Goal: Information Seeking & Learning: Understand process/instructions

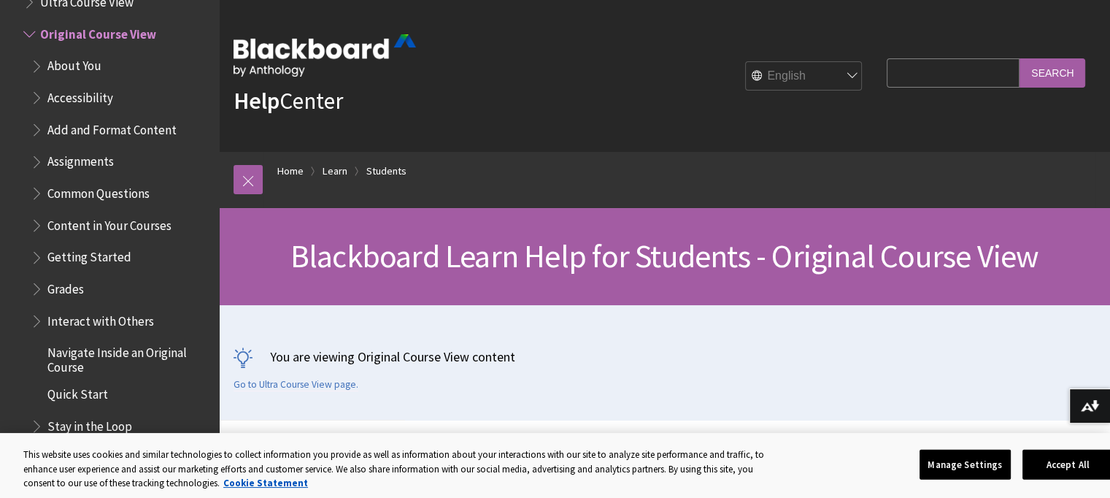
click at [886, 70] on input "Search Query" at bounding box center [952, 72] width 133 height 28
type input "how do you copy tests to another course"
click at [1019, 58] on input "Search" at bounding box center [1052, 72] width 66 height 28
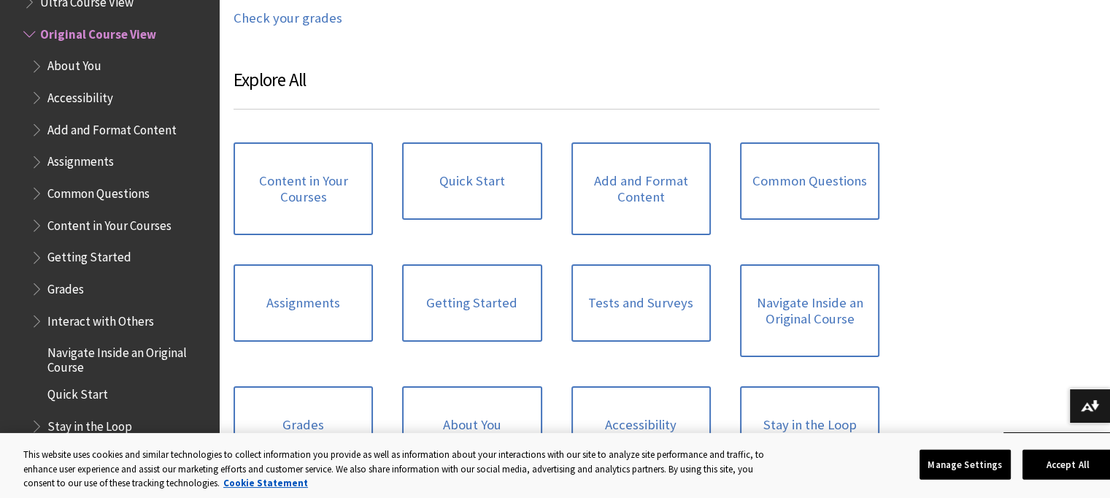
scroll to position [1345, 0]
click at [649, 311] on link "Tests and Surveys" at bounding box center [640, 300] width 139 height 77
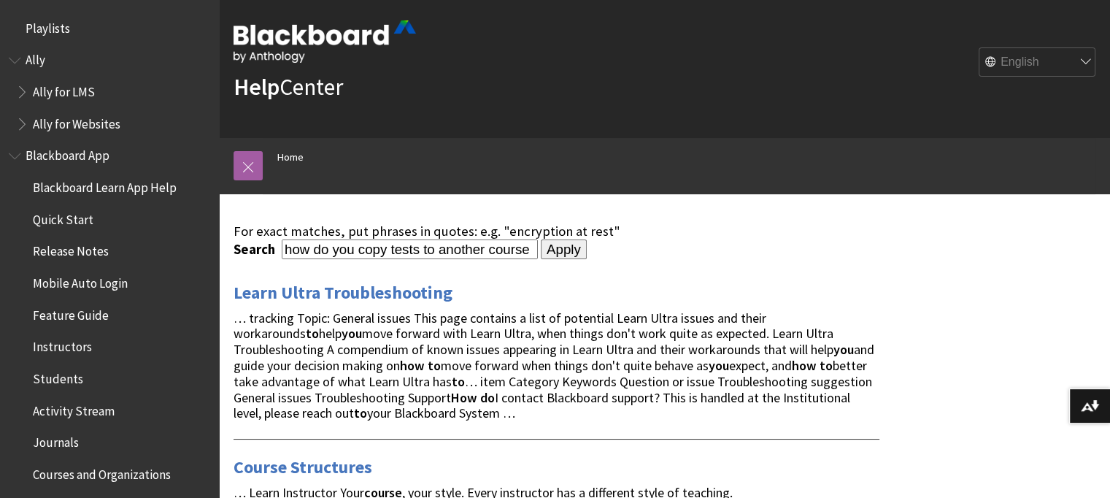
scroll to position [15, 0]
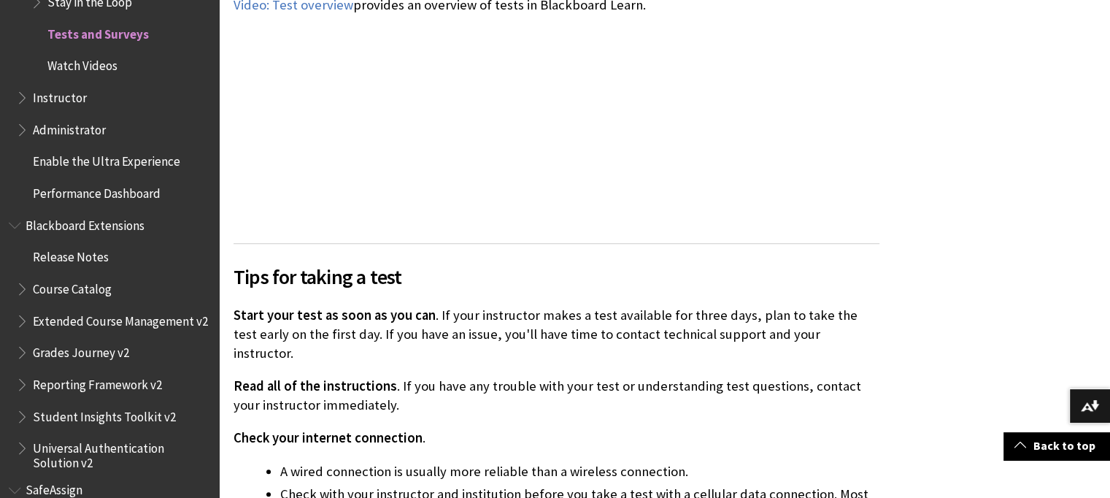
scroll to position [1018, 0]
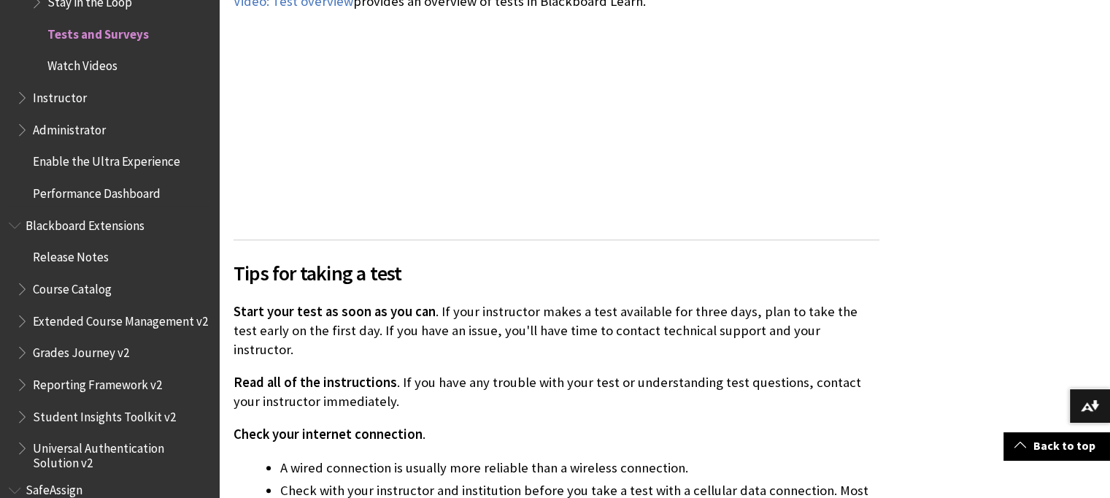
click at [41, 100] on span "Instructor" at bounding box center [60, 95] width 54 height 20
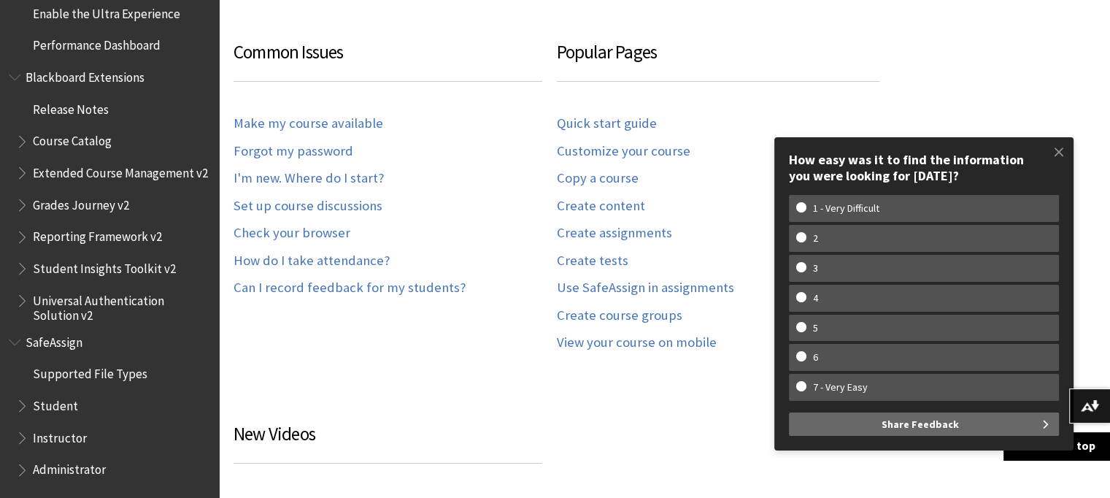
scroll to position [330, 0]
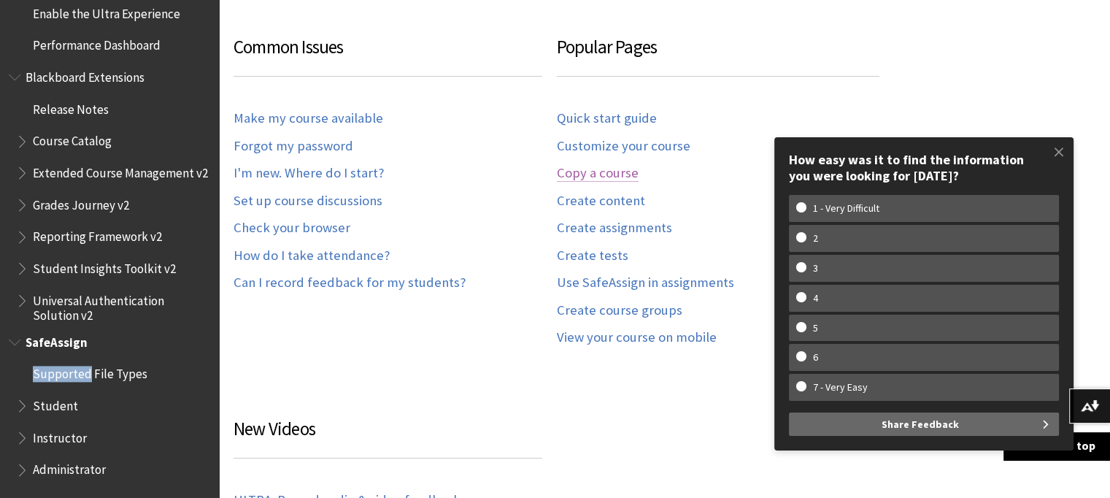
click at [574, 172] on link "Copy a course" at bounding box center [598, 173] width 82 height 17
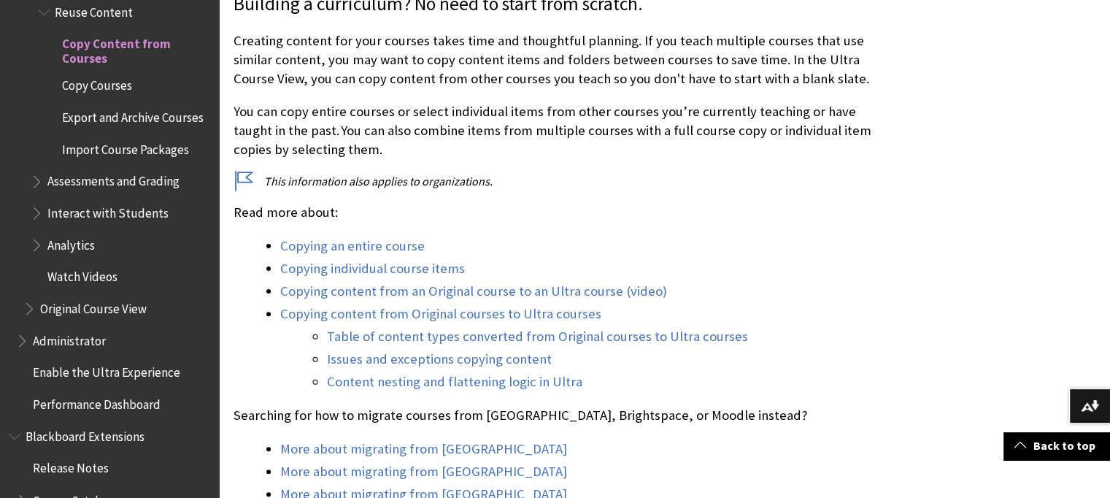
scroll to position [398, 0]
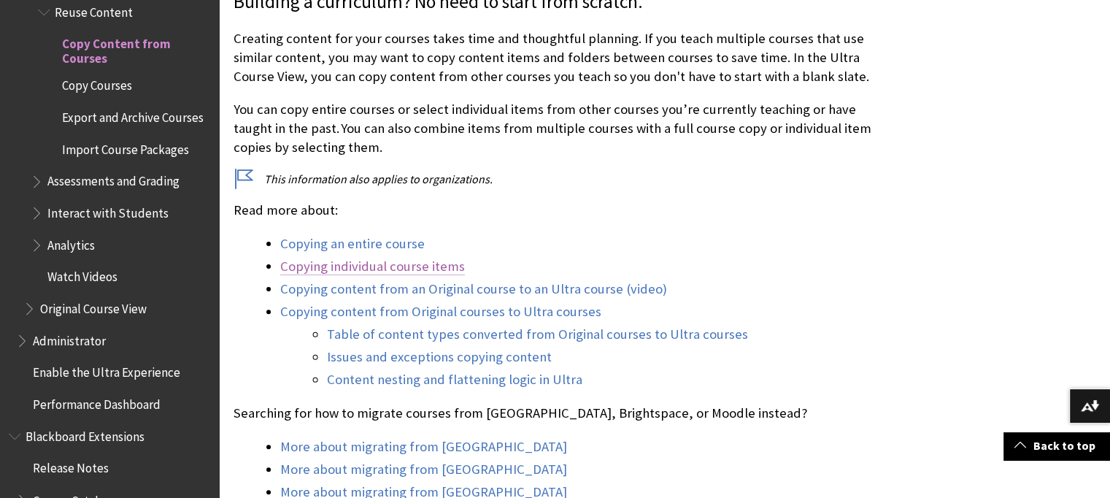
click at [371, 266] on link "Copying individual course items" at bounding box center [372, 267] width 185 height 18
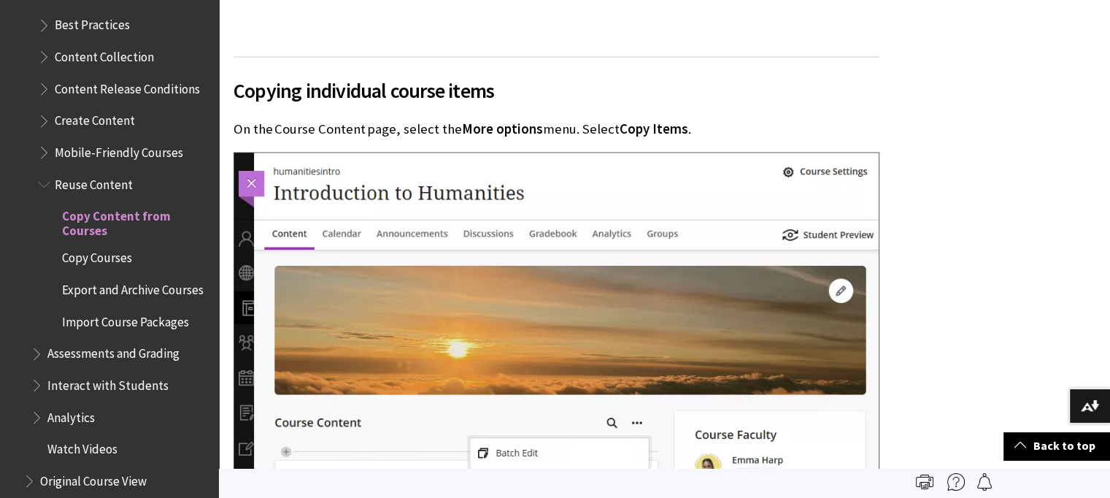
scroll to position [2116, 0]
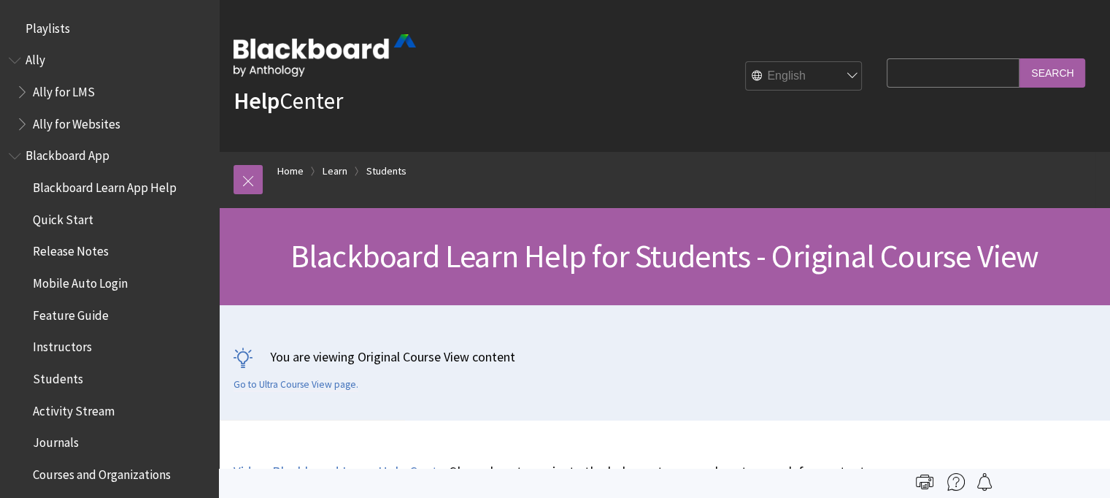
scroll to position [1724, 0]
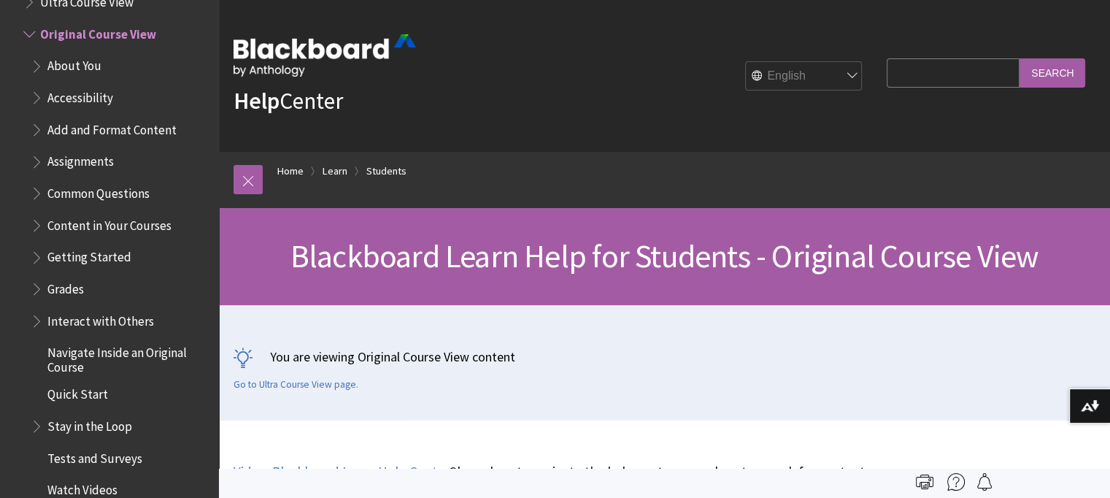
click at [67, 461] on span "Tests and Surveys" at bounding box center [94, 456] width 95 height 20
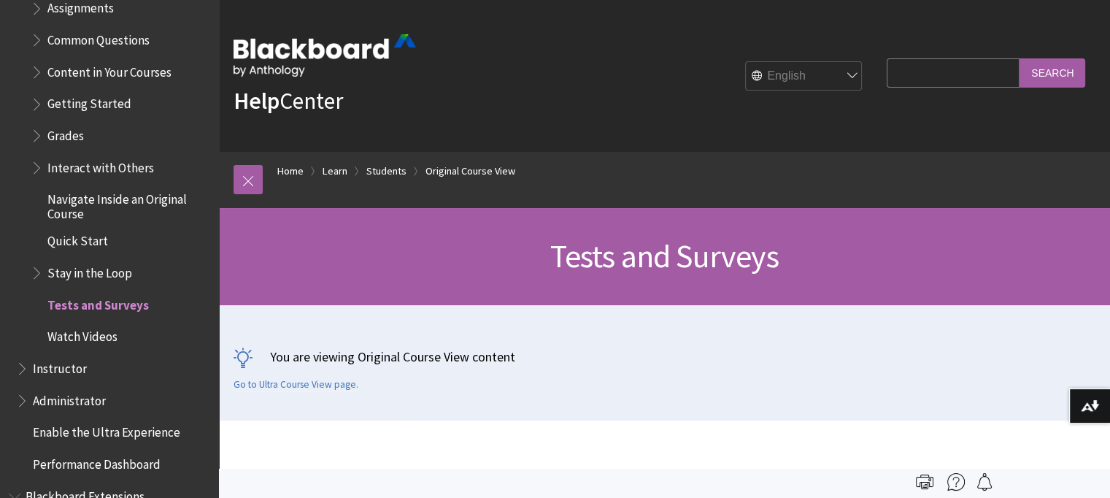
scroll to position [1870, 0]
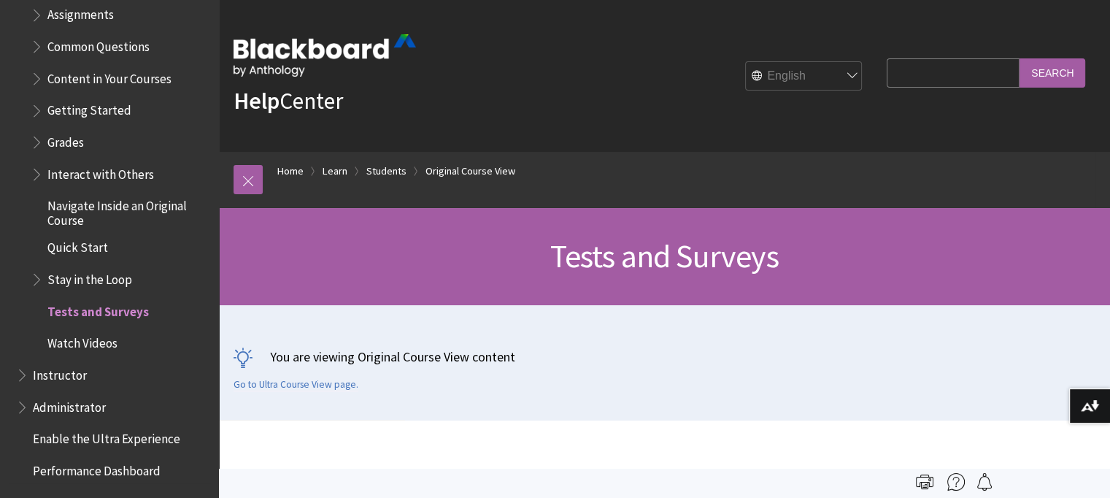
click at [55, 379] on span "Instructor" at bounding box center [60, 373] width 54 height 20
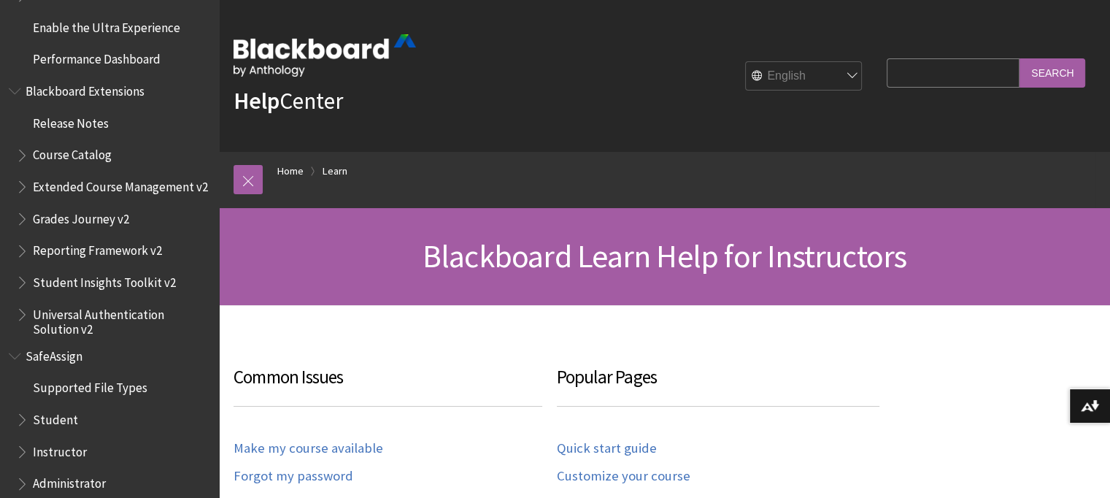
scroll to position [1892, 0]
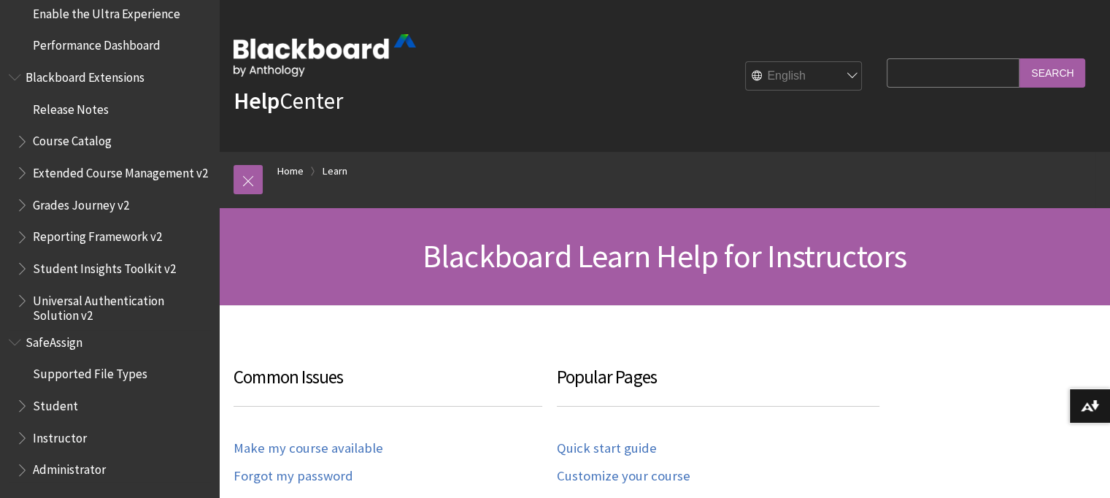
click at [66, 444] on span "Instructor" at bounding box center [60, 435] width 54 height 20
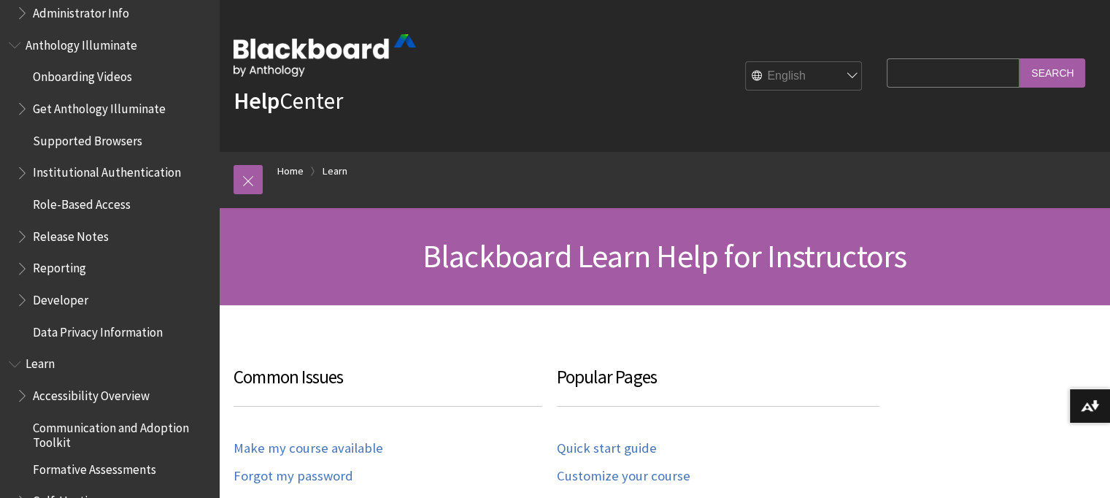
scroll to position [898, 0]
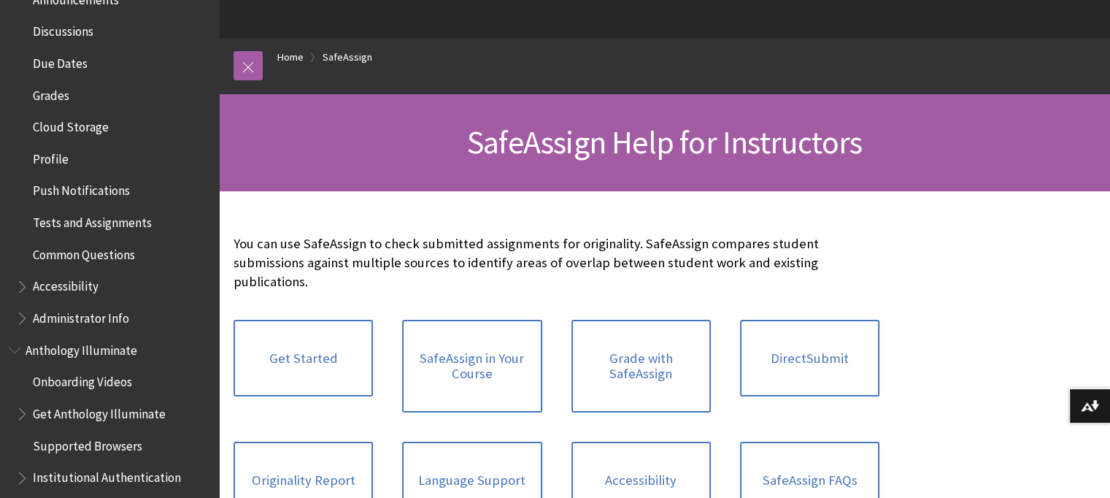
scroll to position [601, 0]
click at [49, 225] on span "Tests and Assignments" at bounding box center [92, 221] width 119 height 20
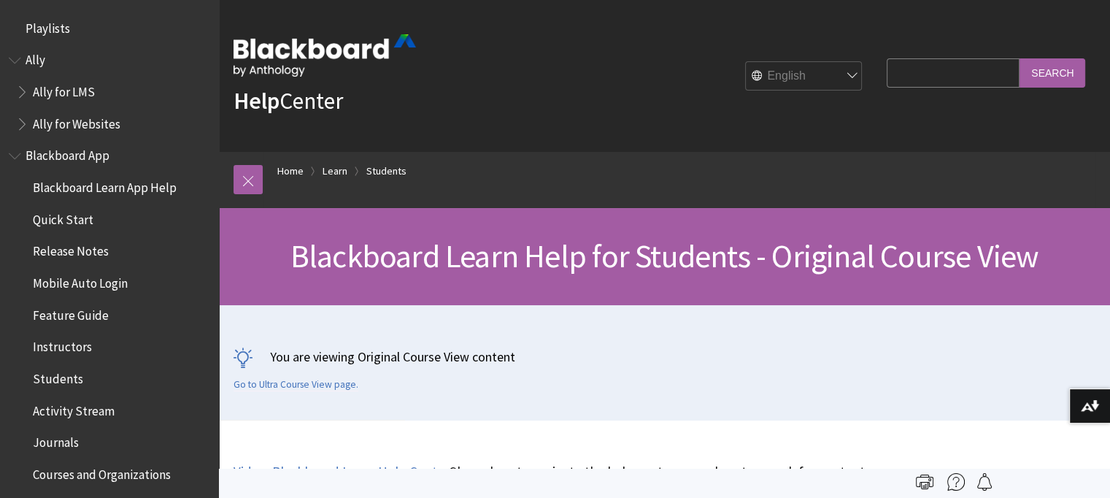
scroll to position [1724, 0]
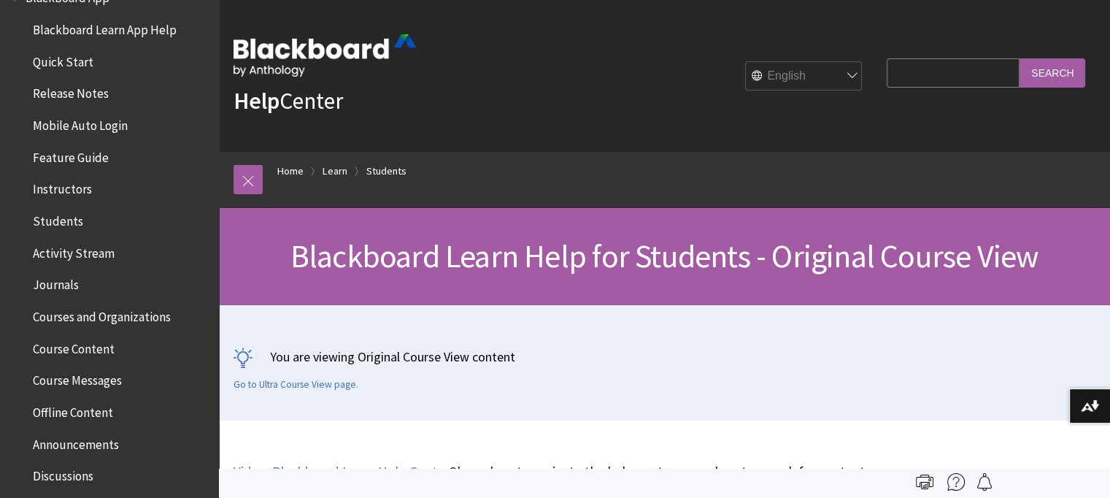
scroll to position [157, 0]
click at [51, 198] on span "Instructors" at bounding box center [113, 190] width 194 height 25
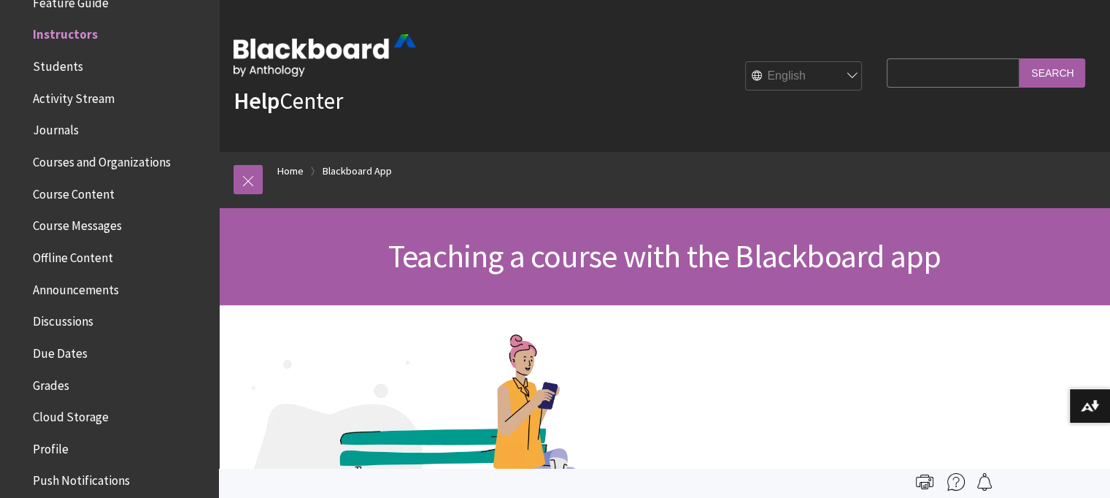
click at [902, 67] on input "Search Query" at bounding box center [952, 72] width 133 height 28
type input "how to copy or import tests"
click at [1053, 72] on input "Search" at bounding box center [1052, 72] width 66 height 28
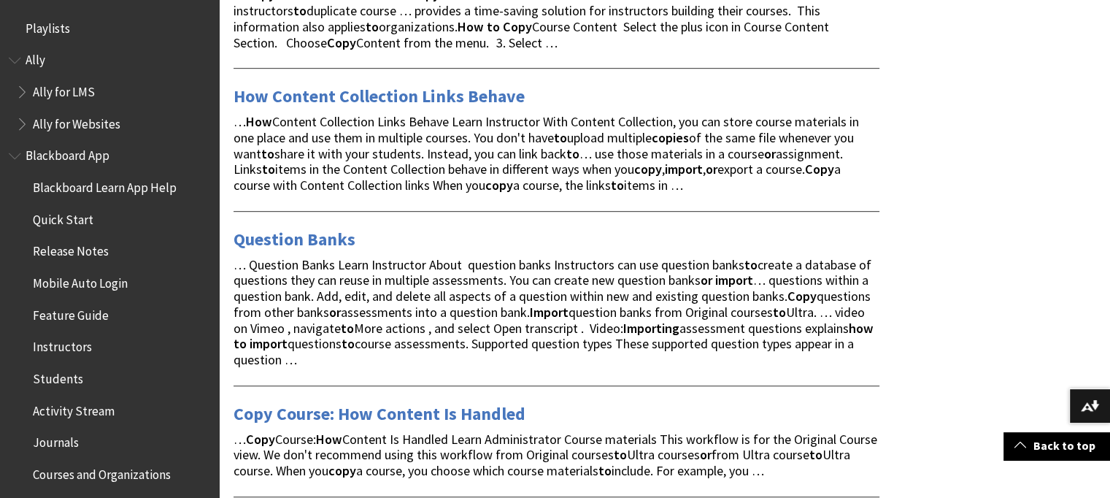
scroll to position [829, 0]
click at [648, 330] on span "… Question Banks Learn Instructor About question banks Instructors can use ques…" at bounding box center [553, 311] width 640 height 112
click at [321, 244] on link "Question Banks" at bounding box center [294, 238] width 122 height 23
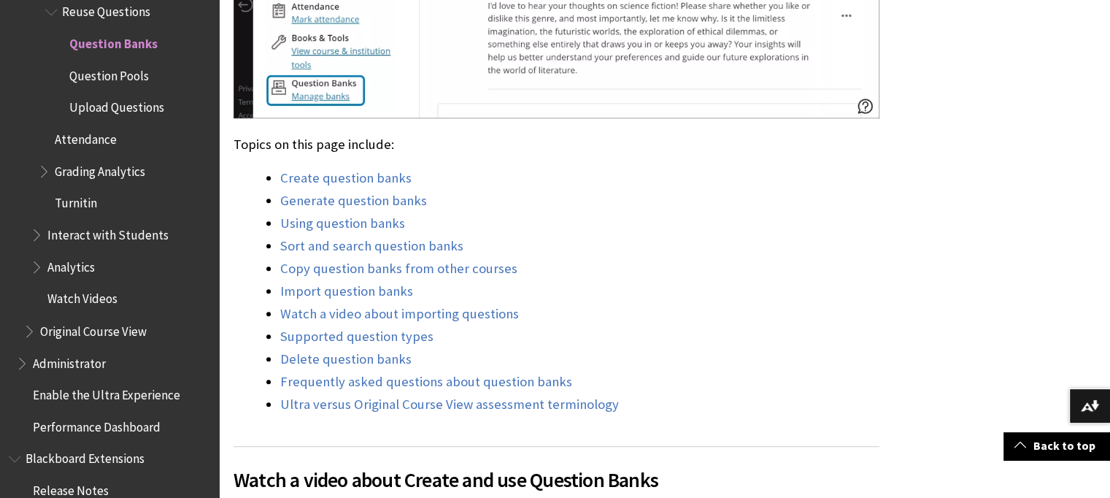
scroll to position [1118, 0]
click at [321, 222] on link "Using question banks" at bounding box center [342, 223] width 125 height 18
